Goal: Task Accomplishment & Management: Use online tool/utility

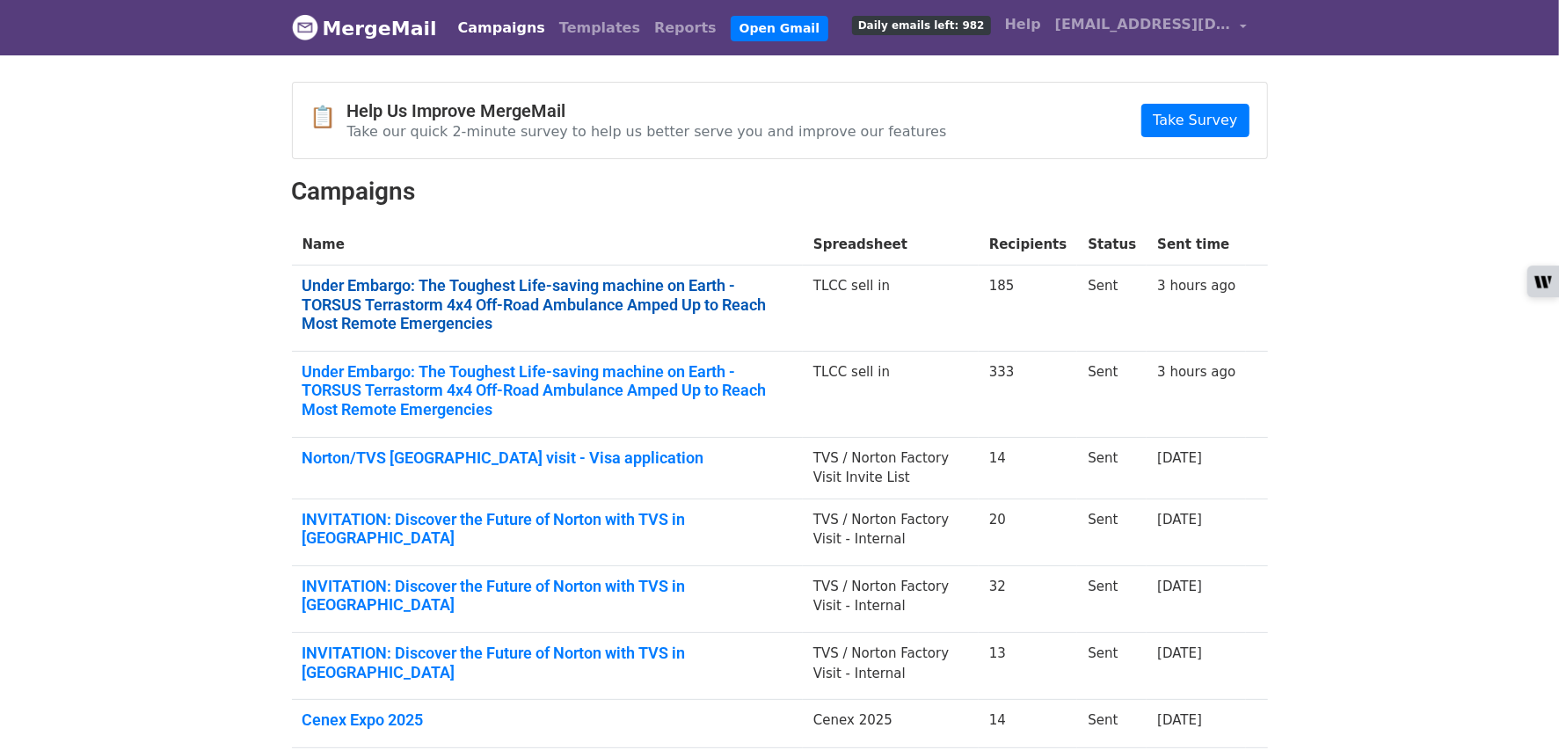
click at [665, 329] on link "Under Embargo: The Toughest Life-saving machine on Earth - TORSUS Terrastorm 4x…" at bounding box center [547, 304] width 491 height 57
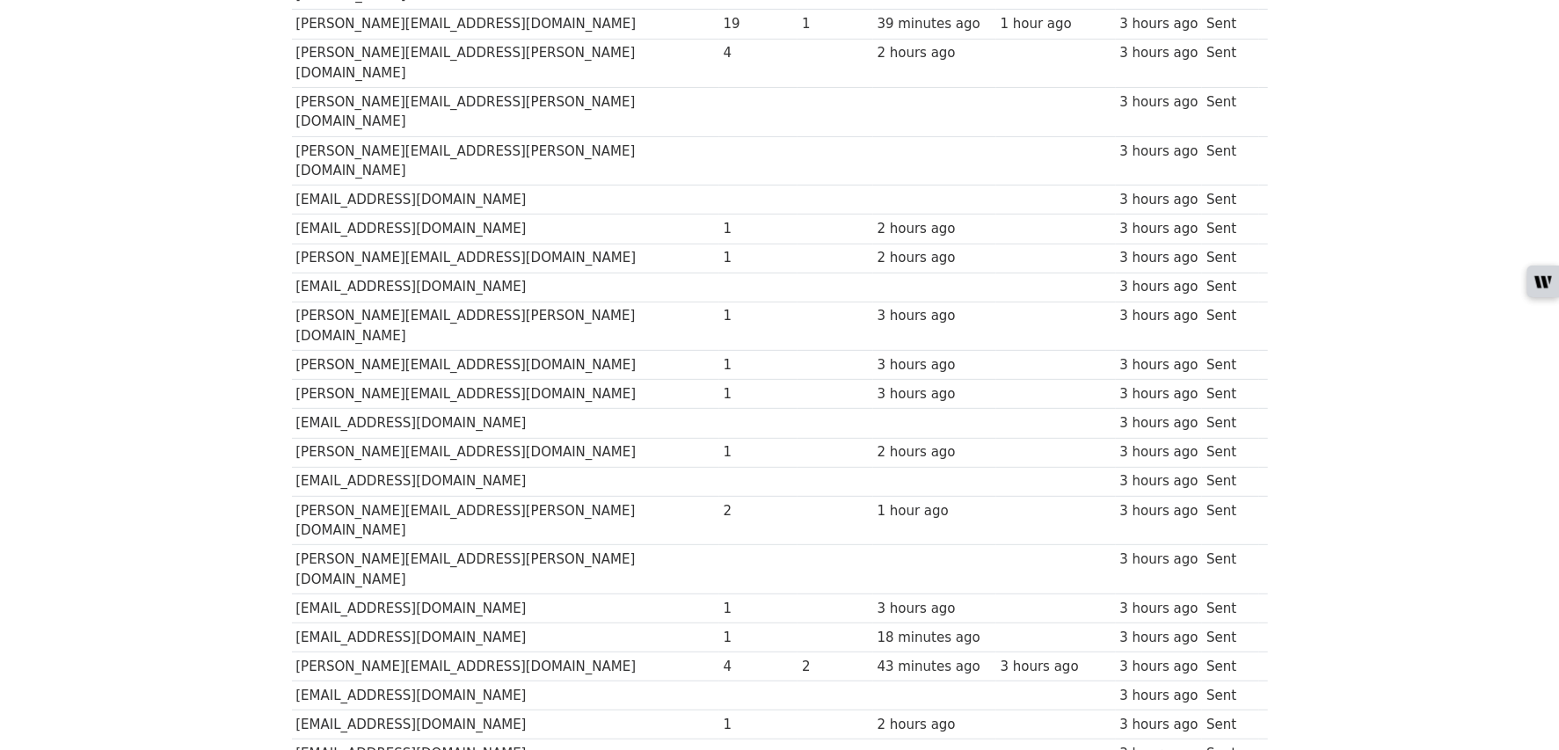
scroll to position [4960, 0]
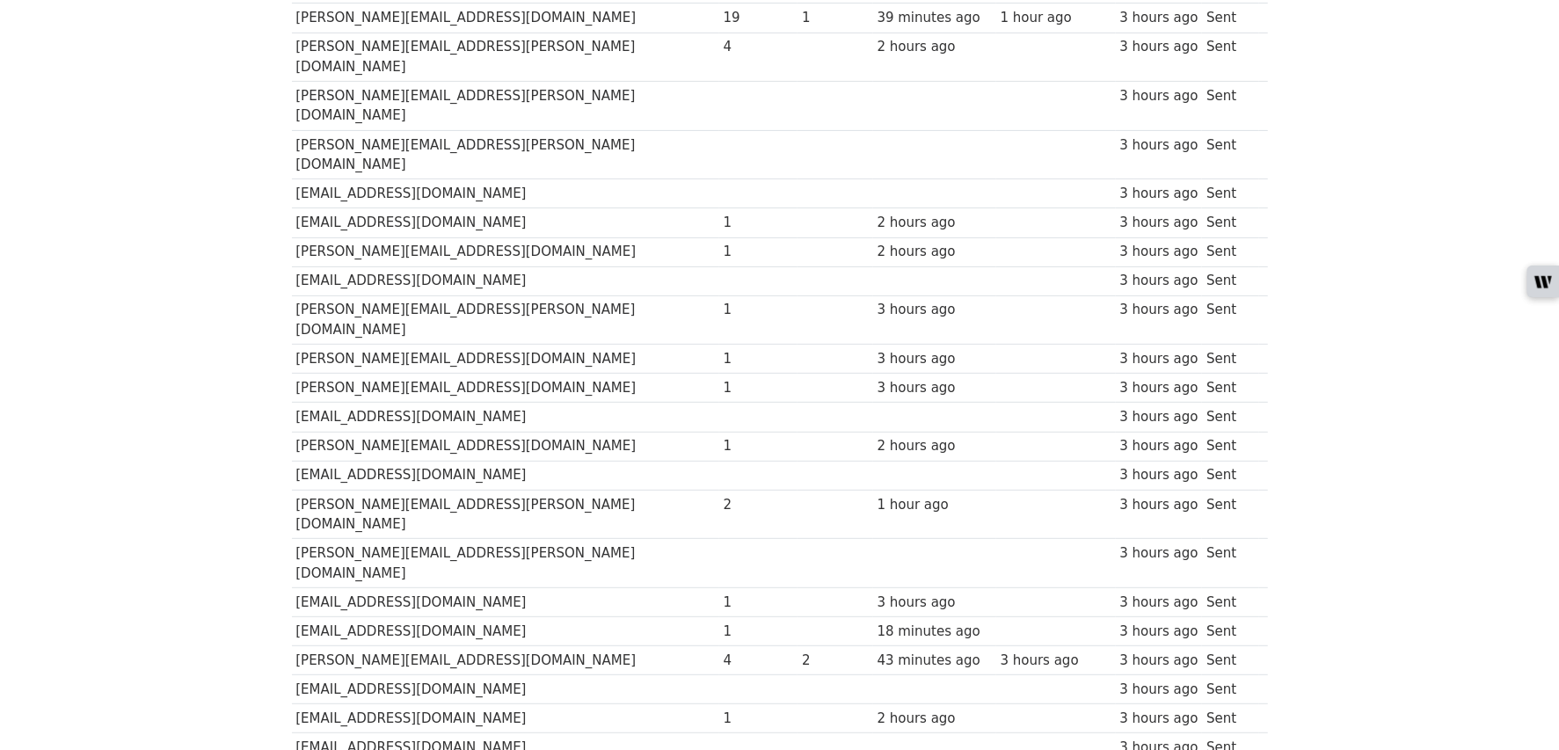
copy tr "Bjorn@broom.no"
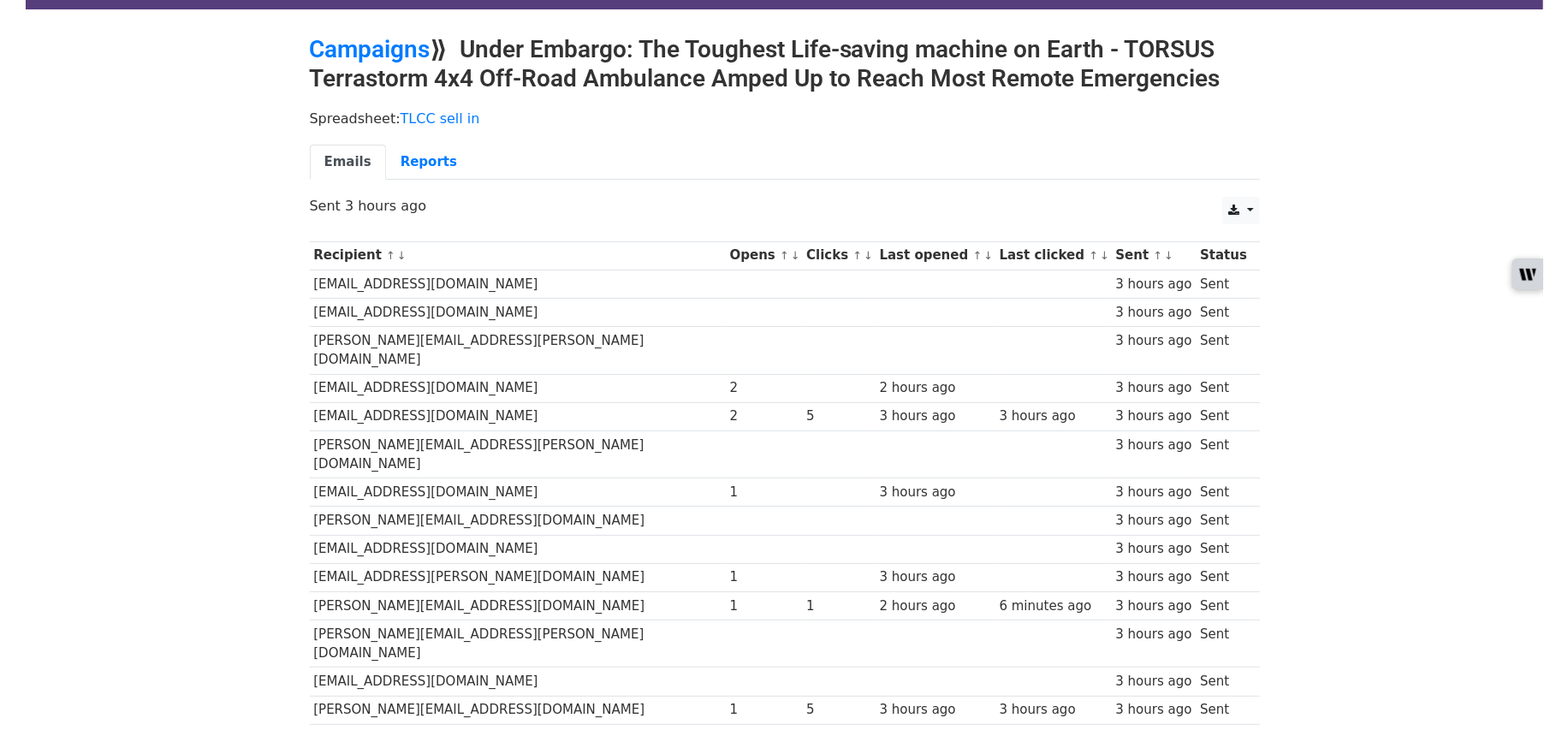
scroll to position [0, 0]
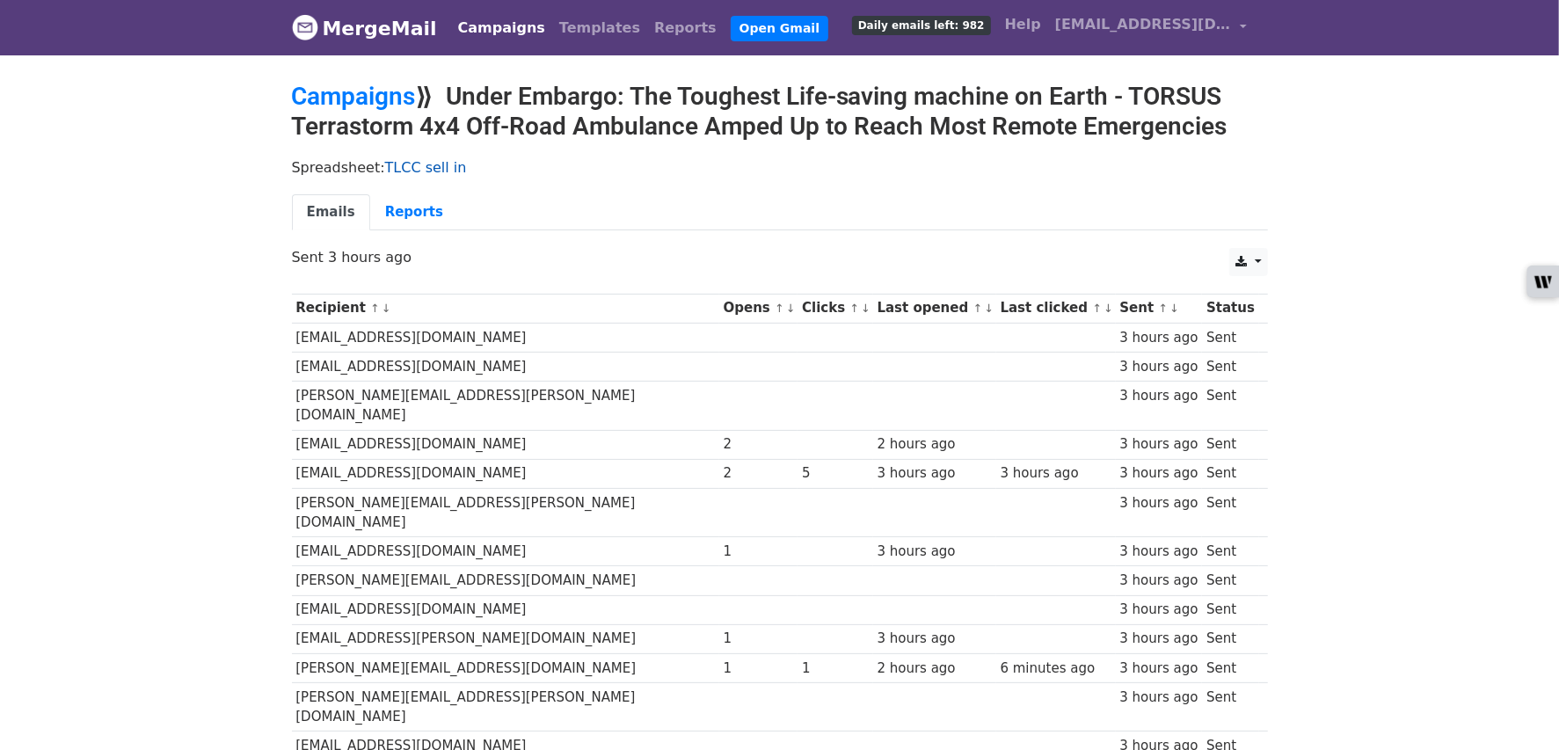
click at [413, 169] on link "TLCC sell in" at bounding box center [426, 167] width 82 height 17
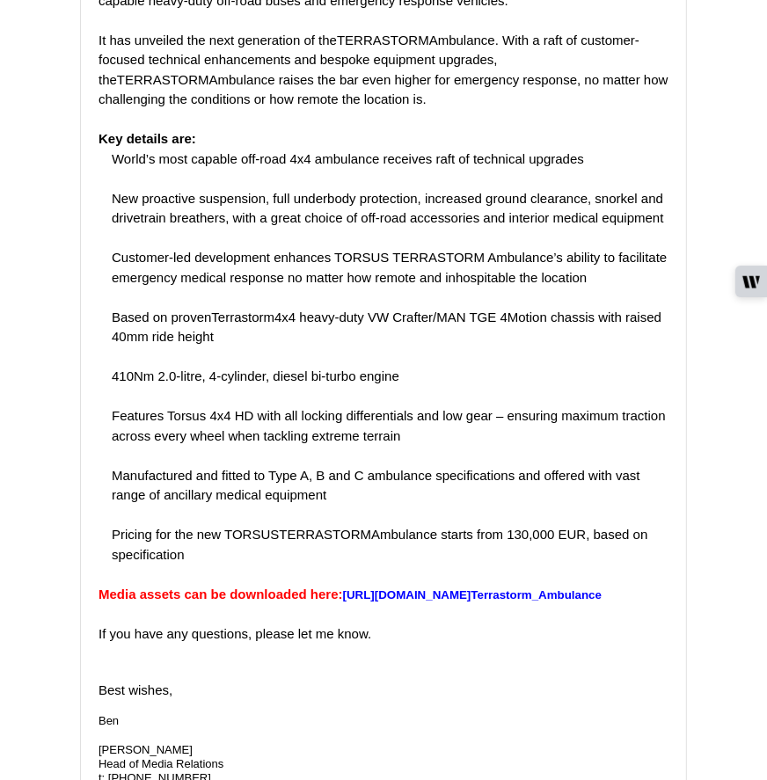
scroll to position [18334, 0]
